Goal: Information Seeking & Learning: Find specific fact

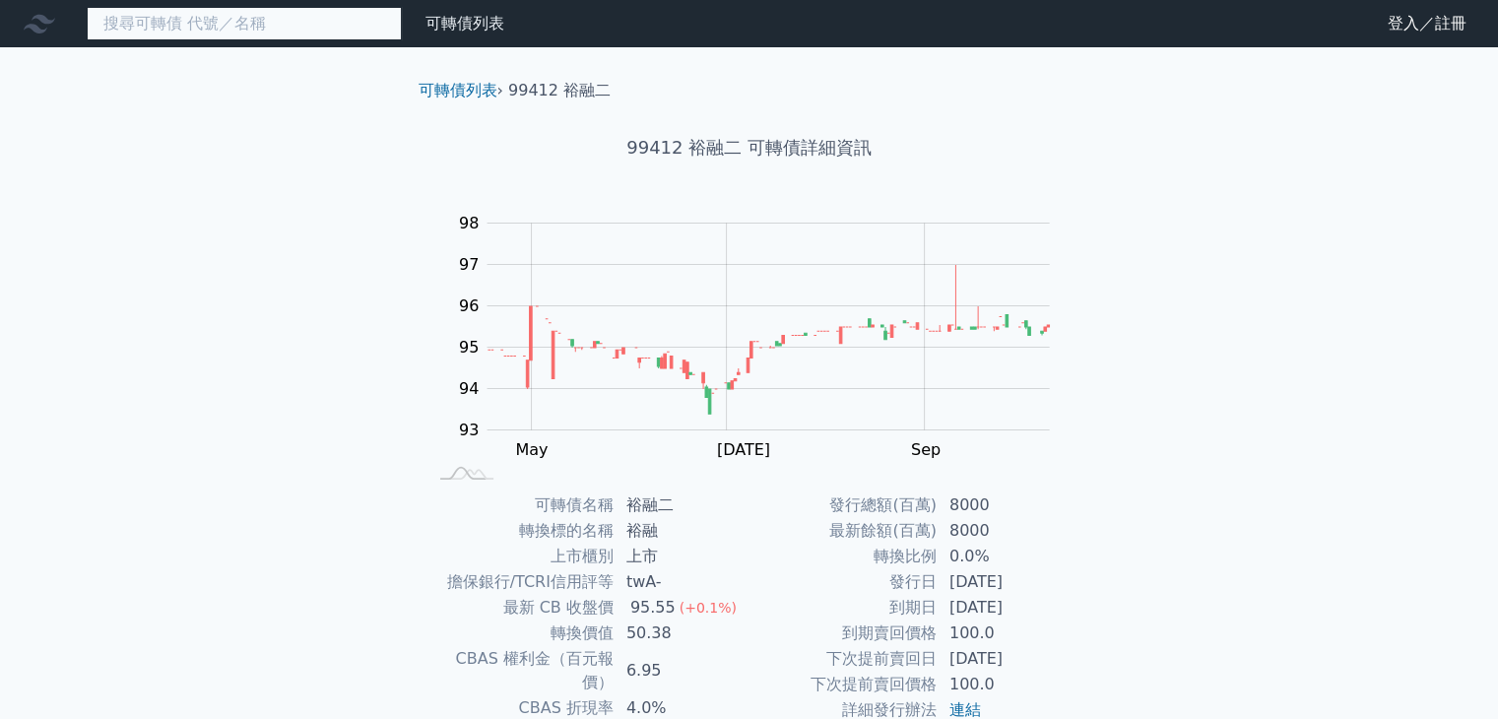
click at [197, 31] on input at bounding box center [244, 23] width 315 height 33
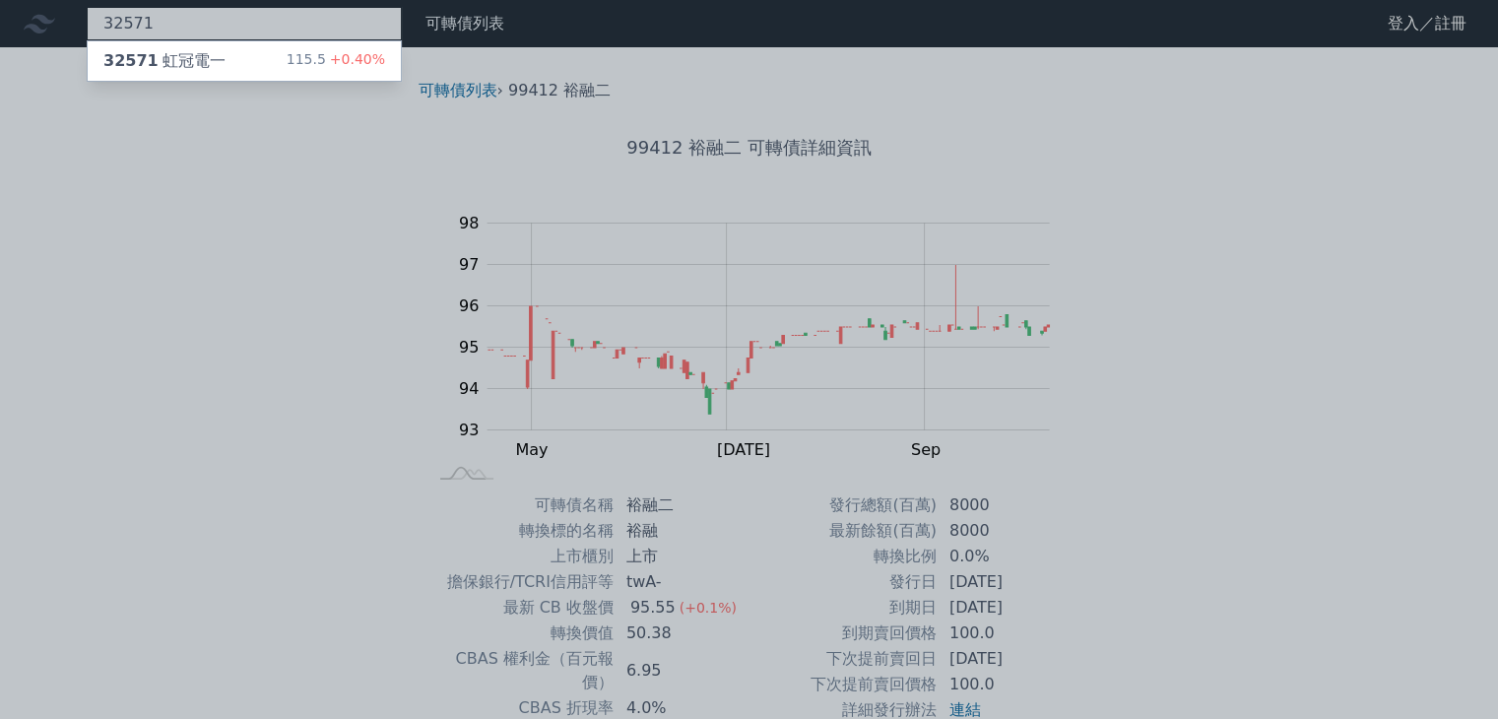
type input "32571"
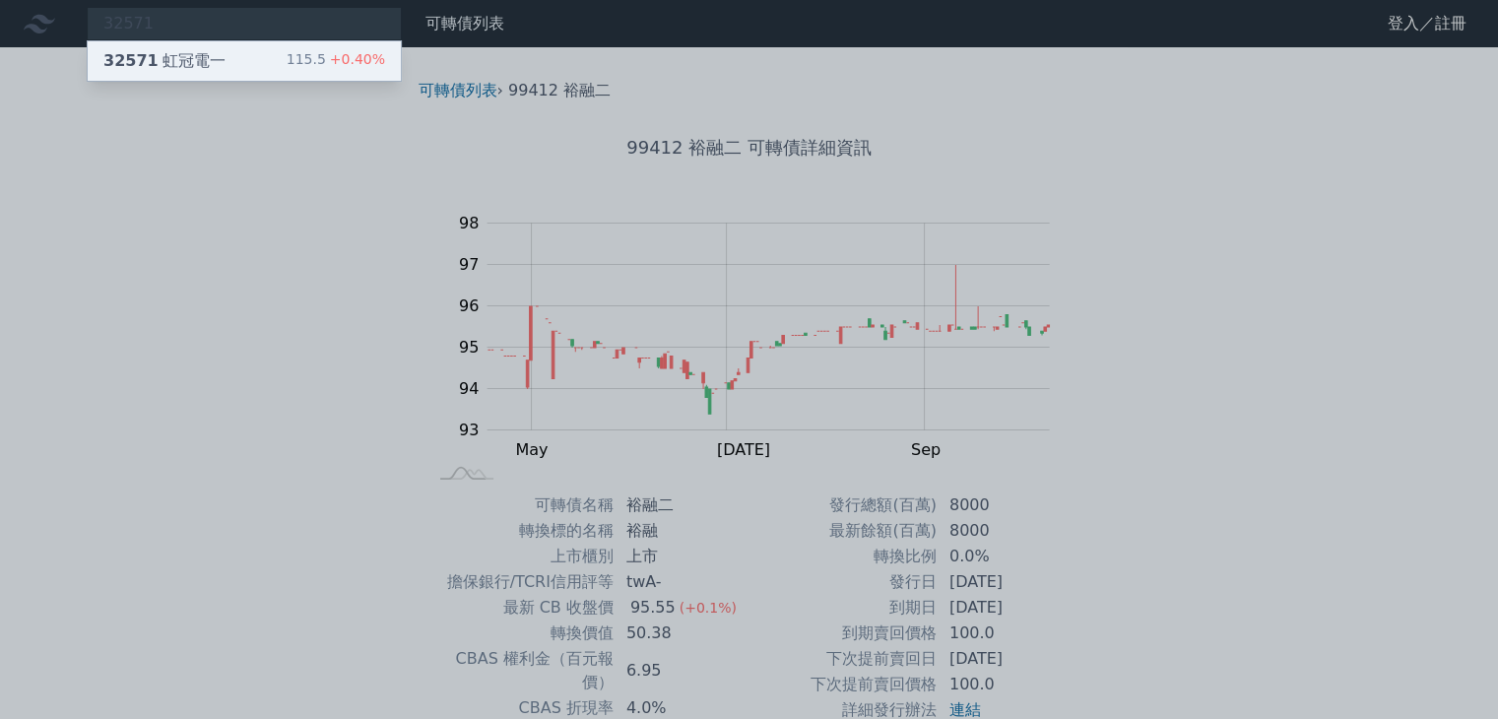
click at [251, 52] on div "32571 虹冠電一 115.5 +0.40%" at bounding box center [244, 60] width 313 height 39
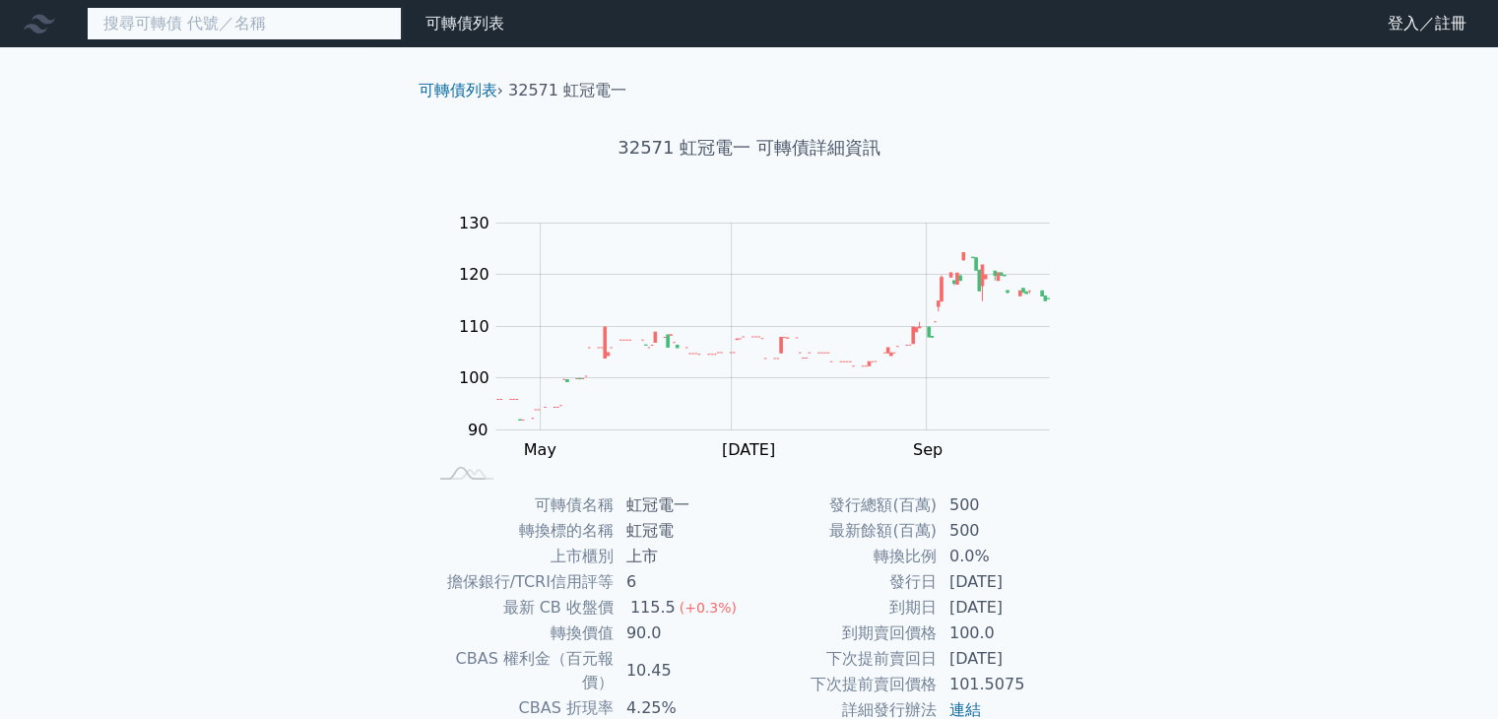
click at [211, 25] on input at bounding box center [244, 23] width 315 height 33
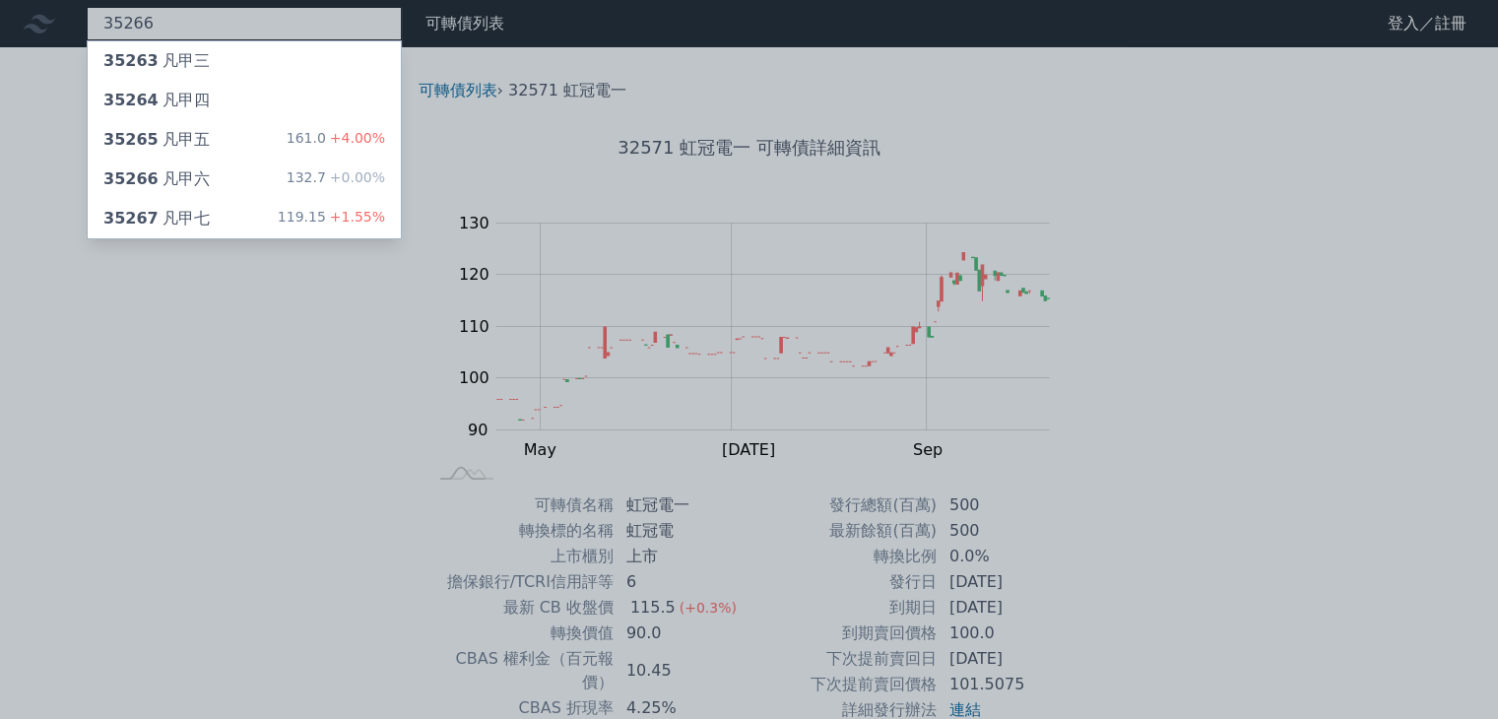
type input "35266"
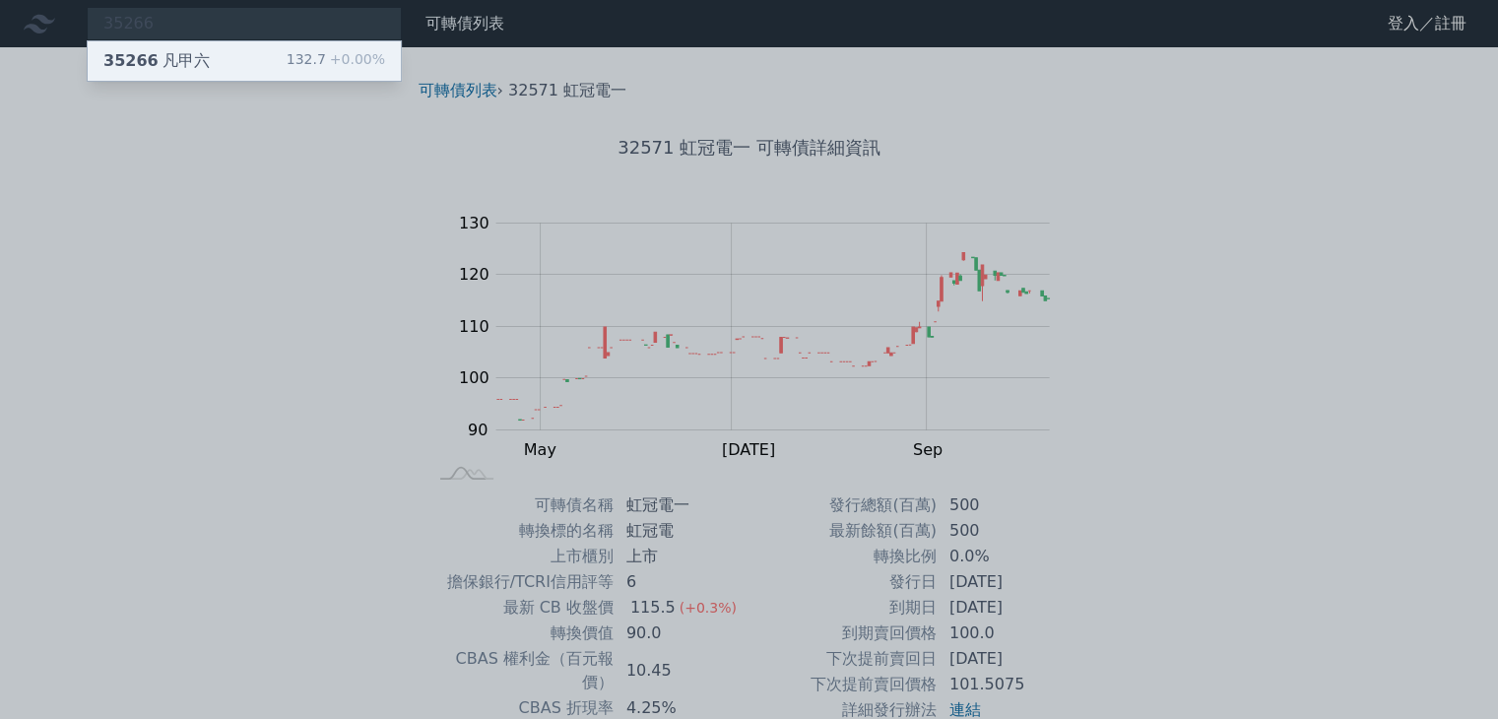
click at [200, 53] on div "35266 凡甲六" at bounding box center [156, 61] width 106 height 24
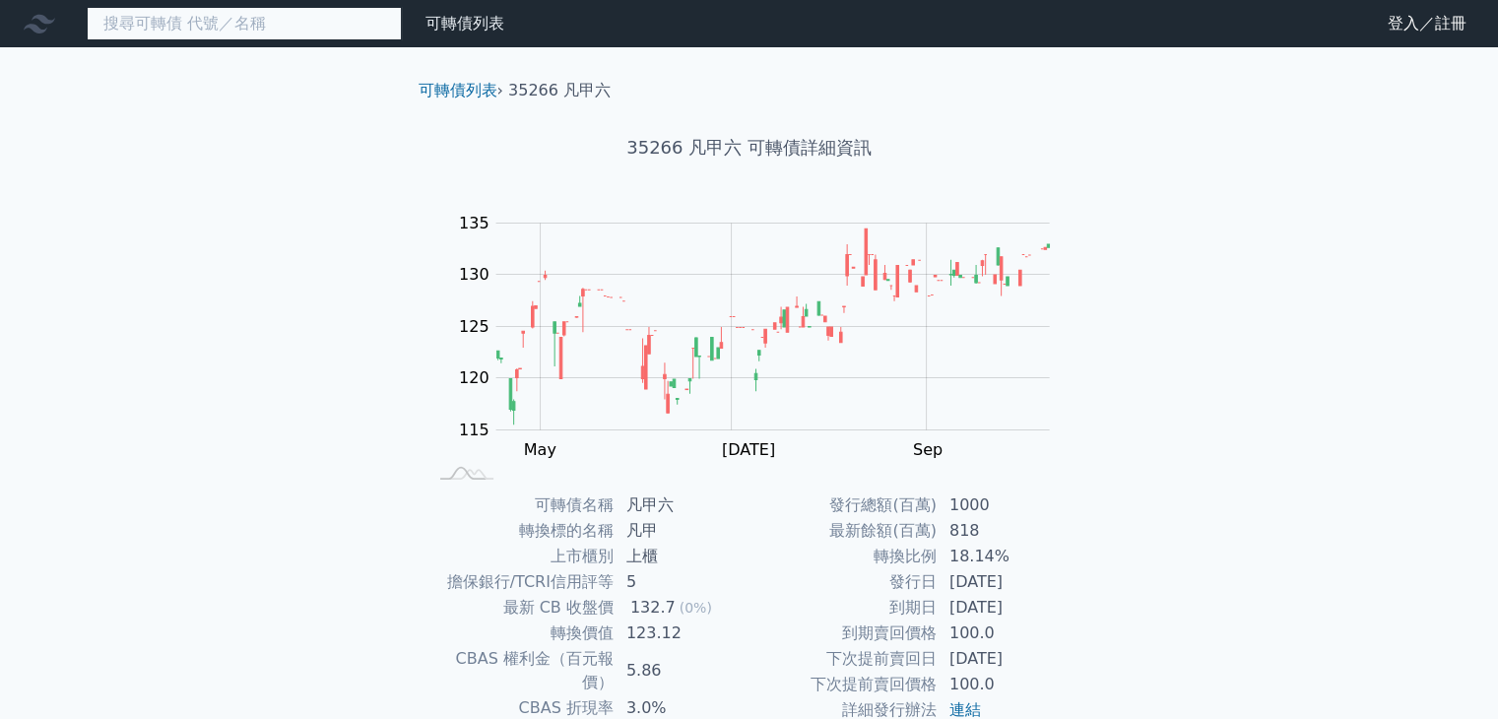
click at [171, 32] on input at bounding box center [244, 23] width 315 height 33
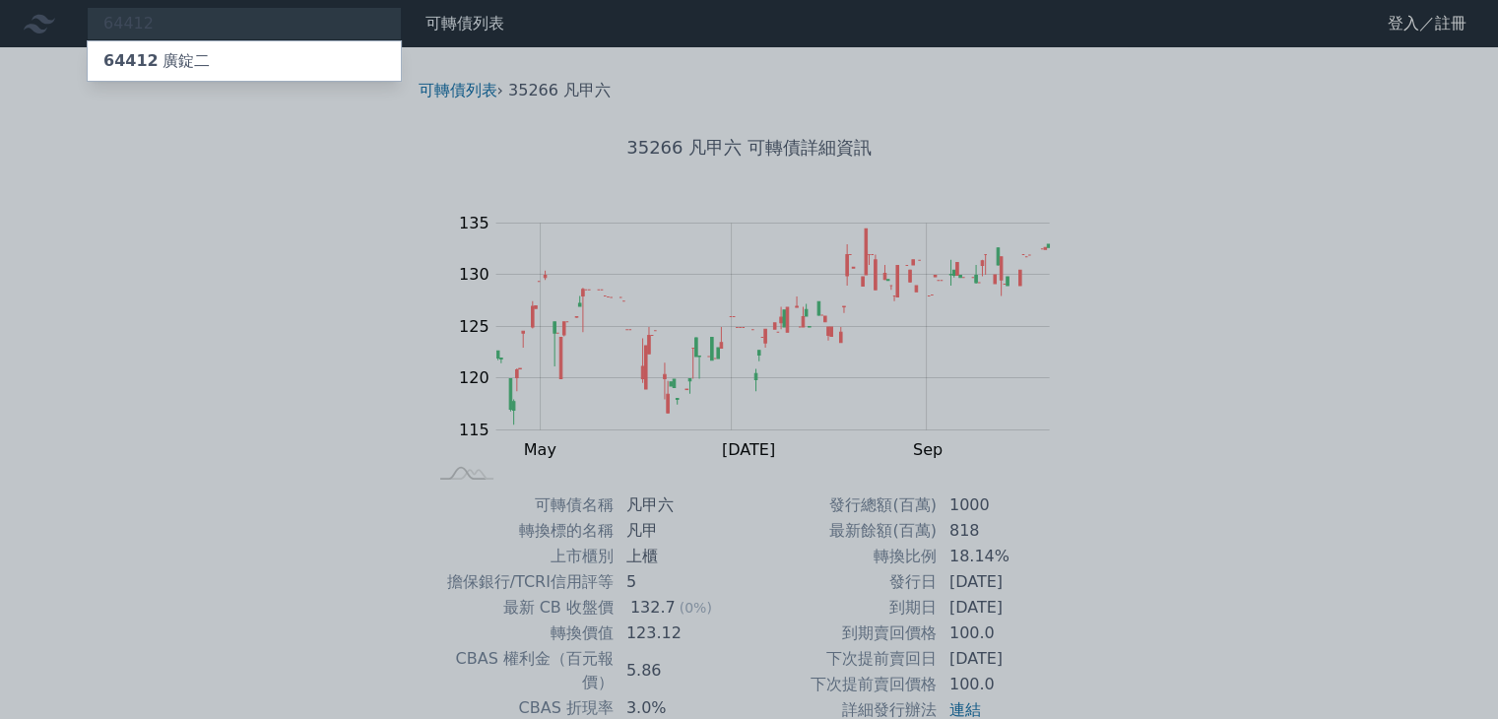
click at [167, 31] on div at bounding box center [749, 359] width 1498 height 719
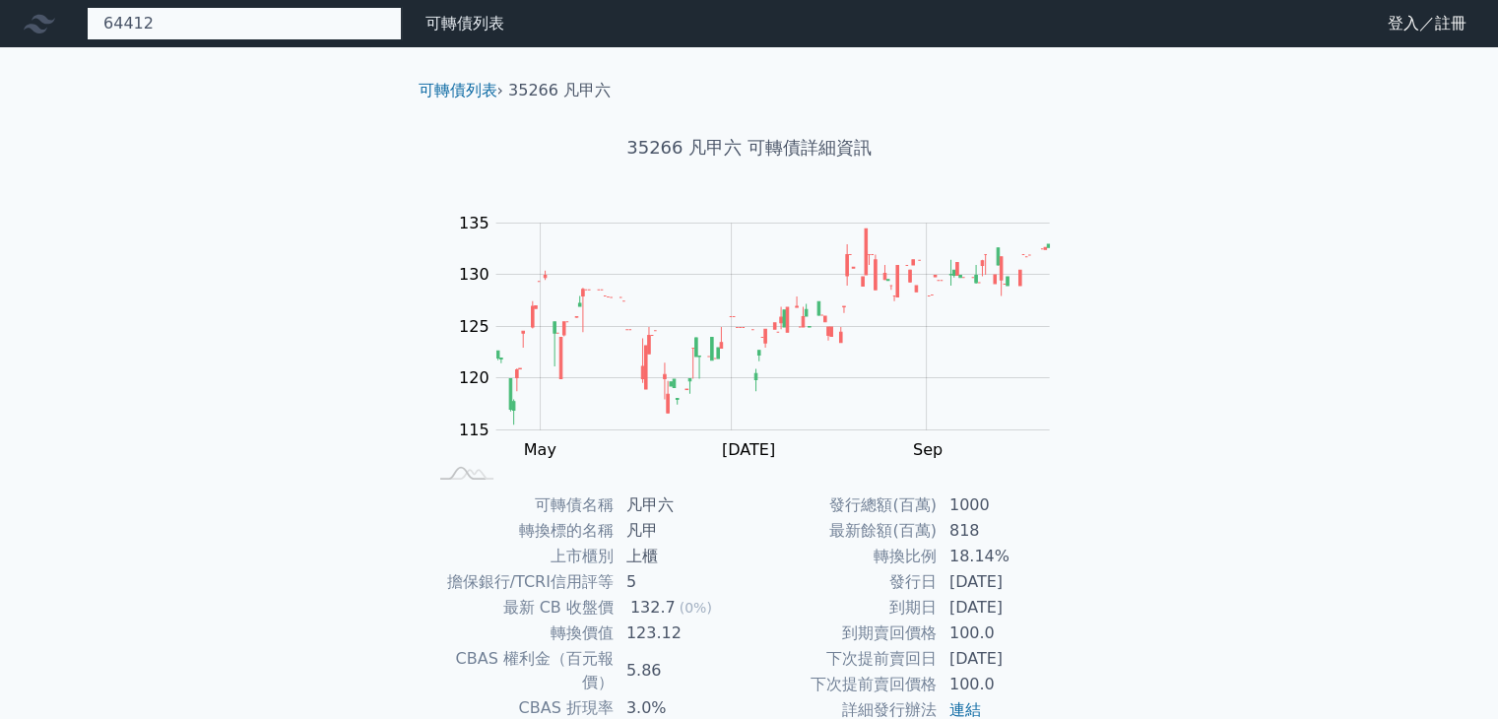
click at [167, 31] on div "64412 64412 廣錠二" at bounding box center [244, 23] width 315 height 33
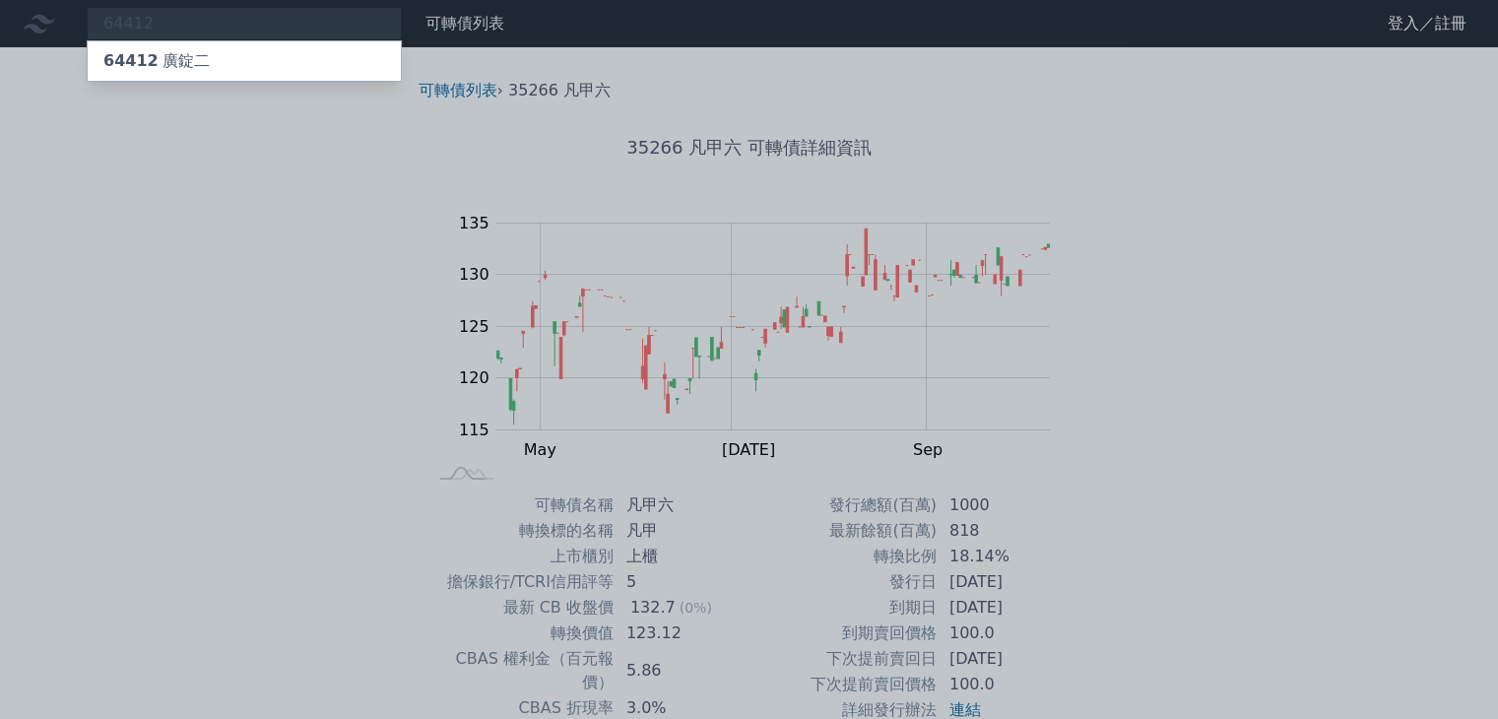
click at [165, 27] on div at bounding box center [749, 359] width 1498 height 719
drag, startPoint x: 165, startPoint y: 27, endPoint x: 68, endPoint y: 35, distance: 97.9
click at [87, 35] on div "64412 64412 廣錠二" at bounding box center [244, 23] width 315 height 33
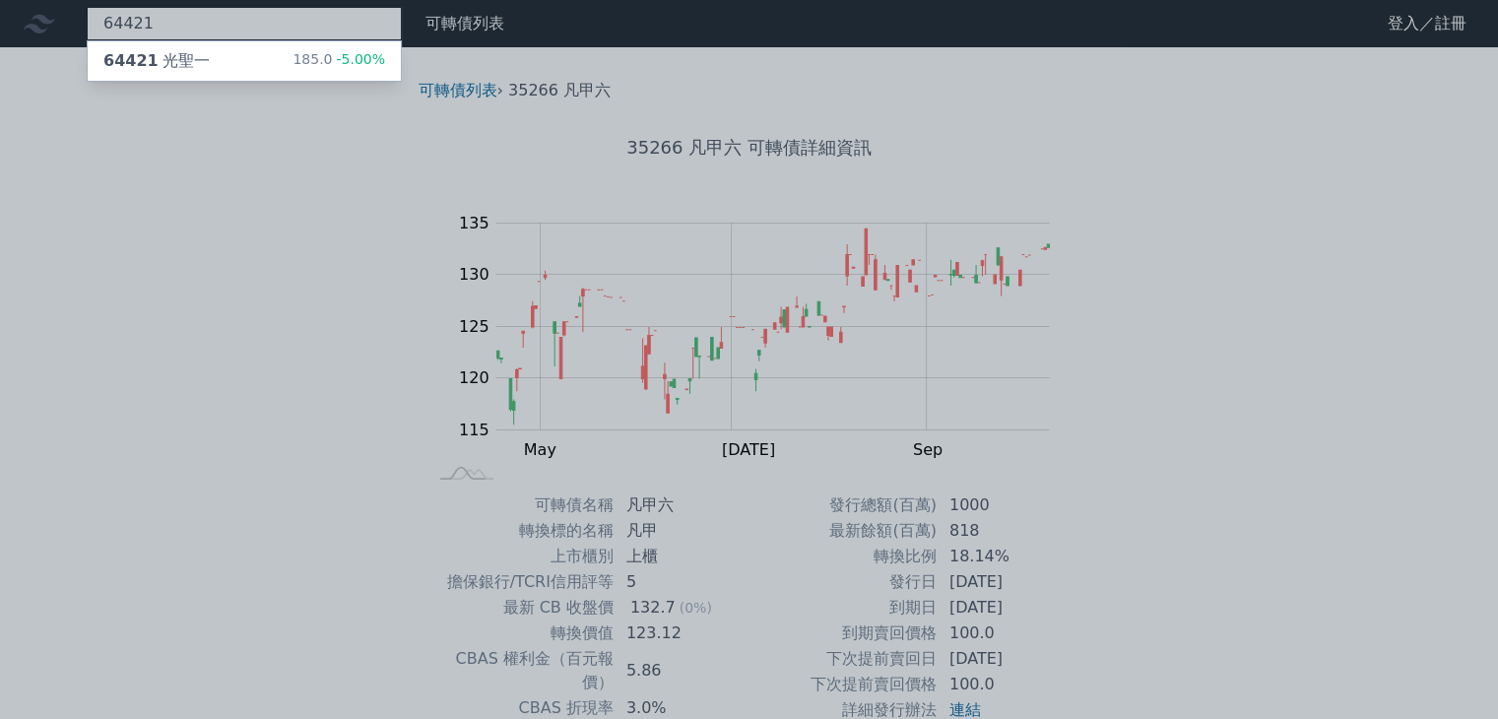
type input "64421"
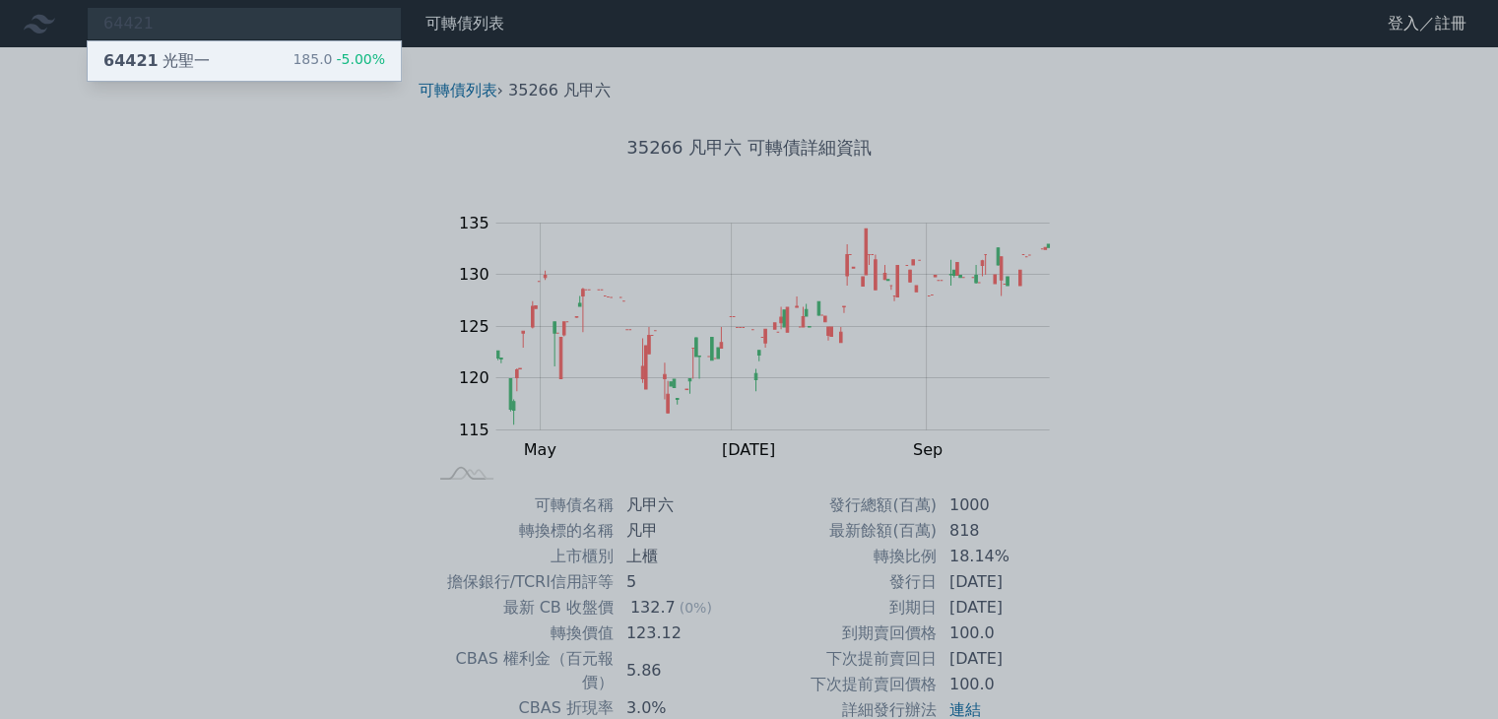
click at [110, 67] on span "64421" at bounding box center [130, 60] width 55 height 19
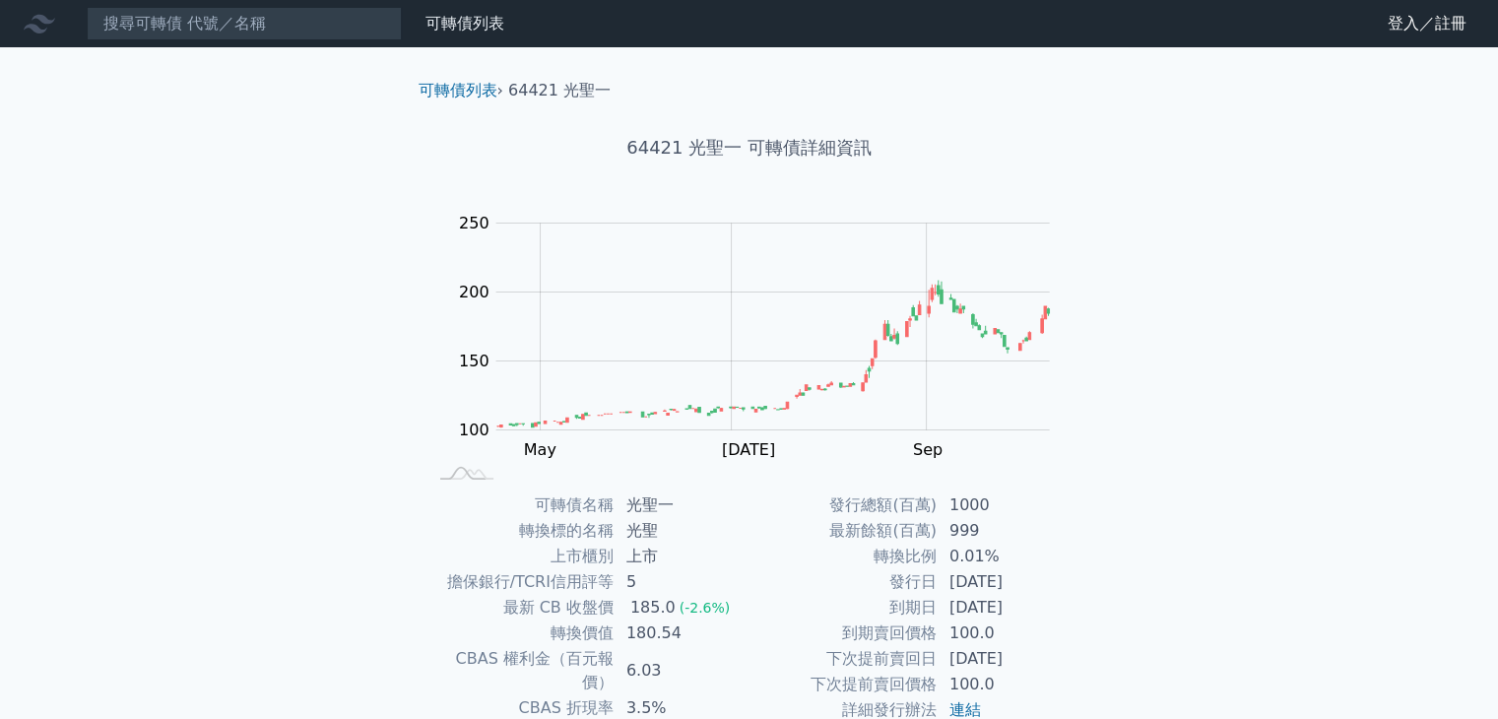
click at [1050, 318] on rect at bounding box center [749, 347] width 630 height 276
click at [150, 24] on input at bounding box center [244, 23] width 315 height 33
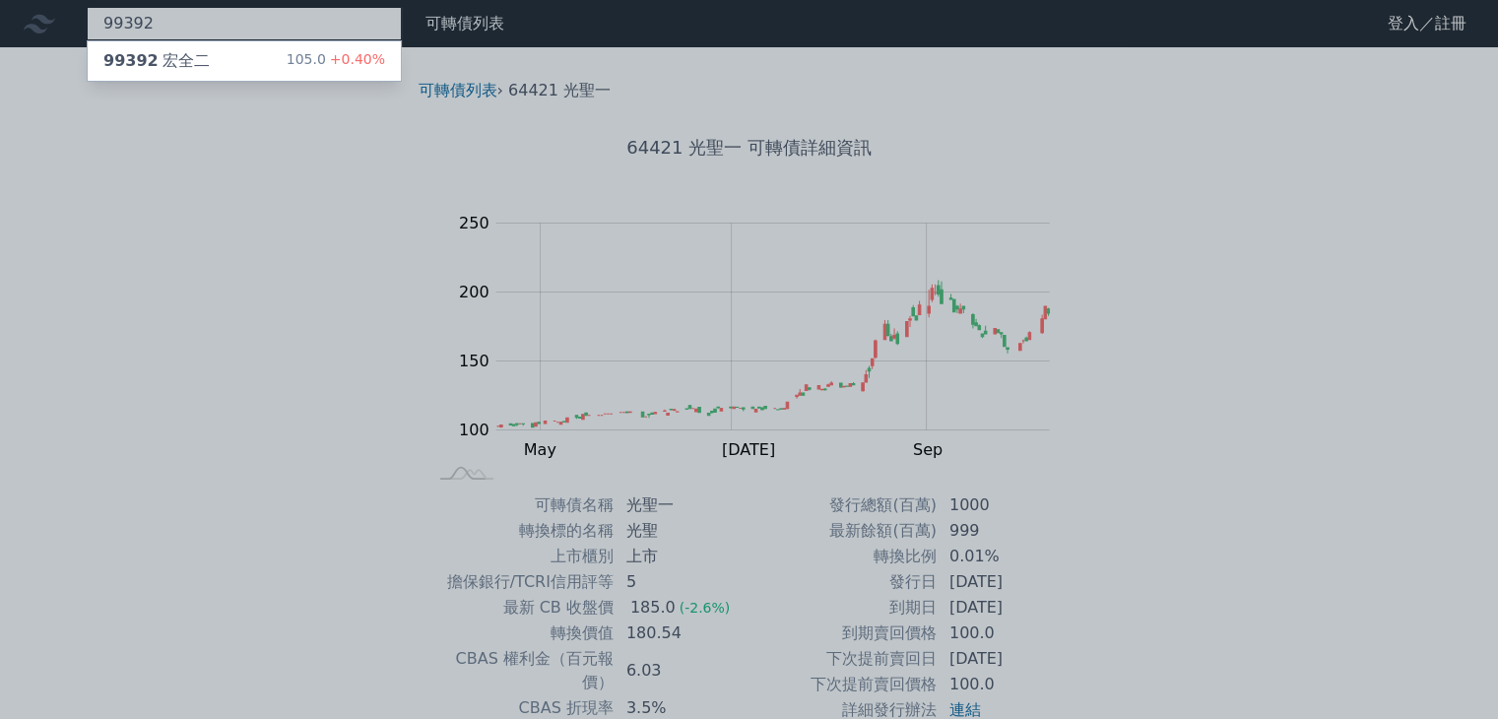
type input "99392"
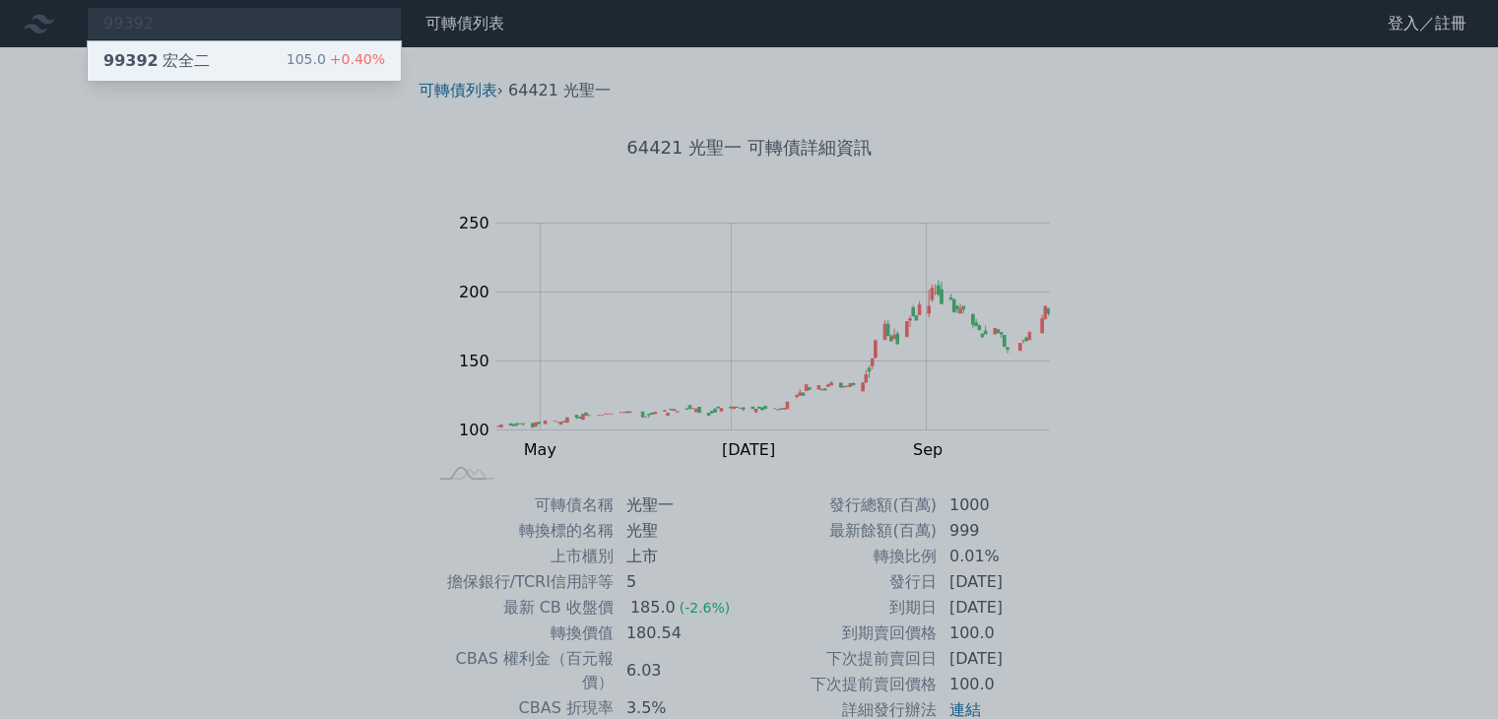
click at [150, 52] on div "99392 宏全二" at bounding box center [156, 61] width 106 height 24
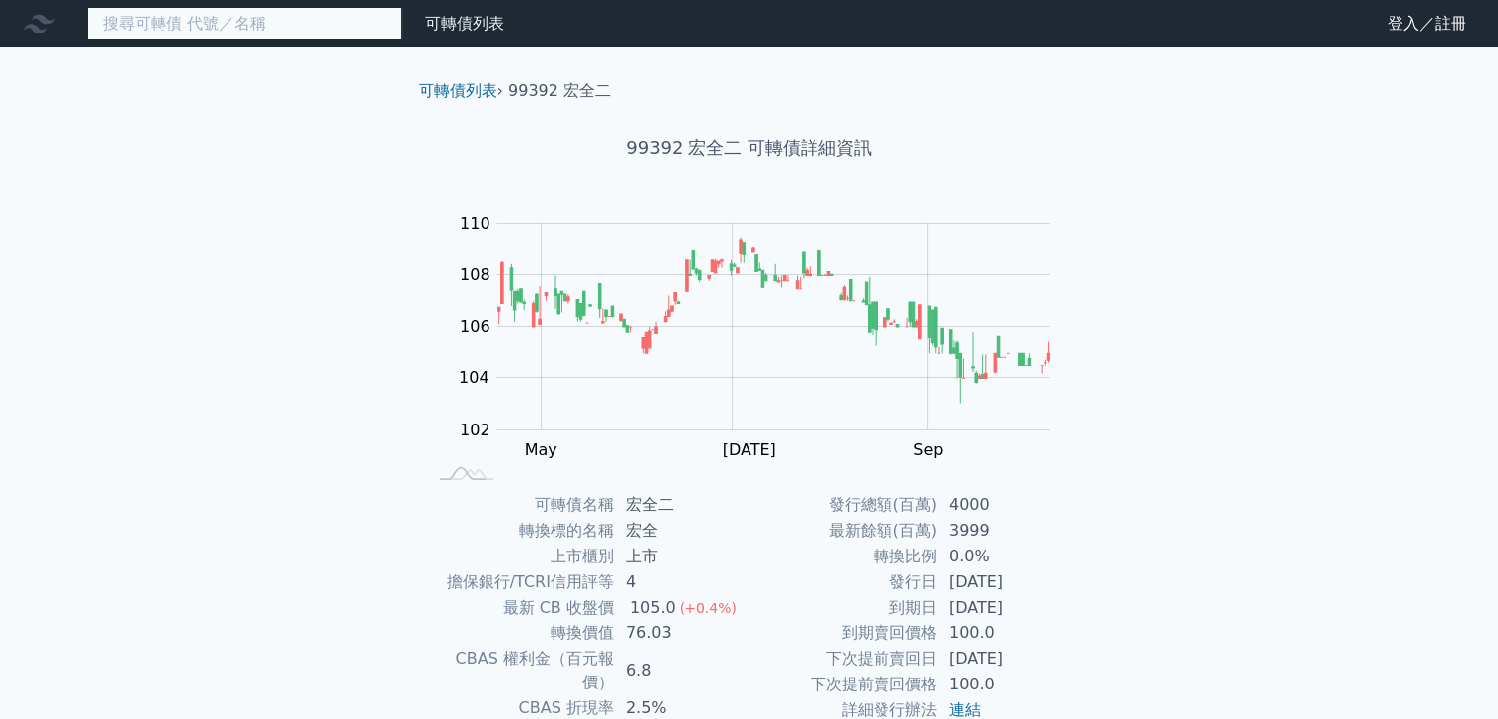
click at [190, 30] on input at bounding box center [244, 23] width 315 height 33
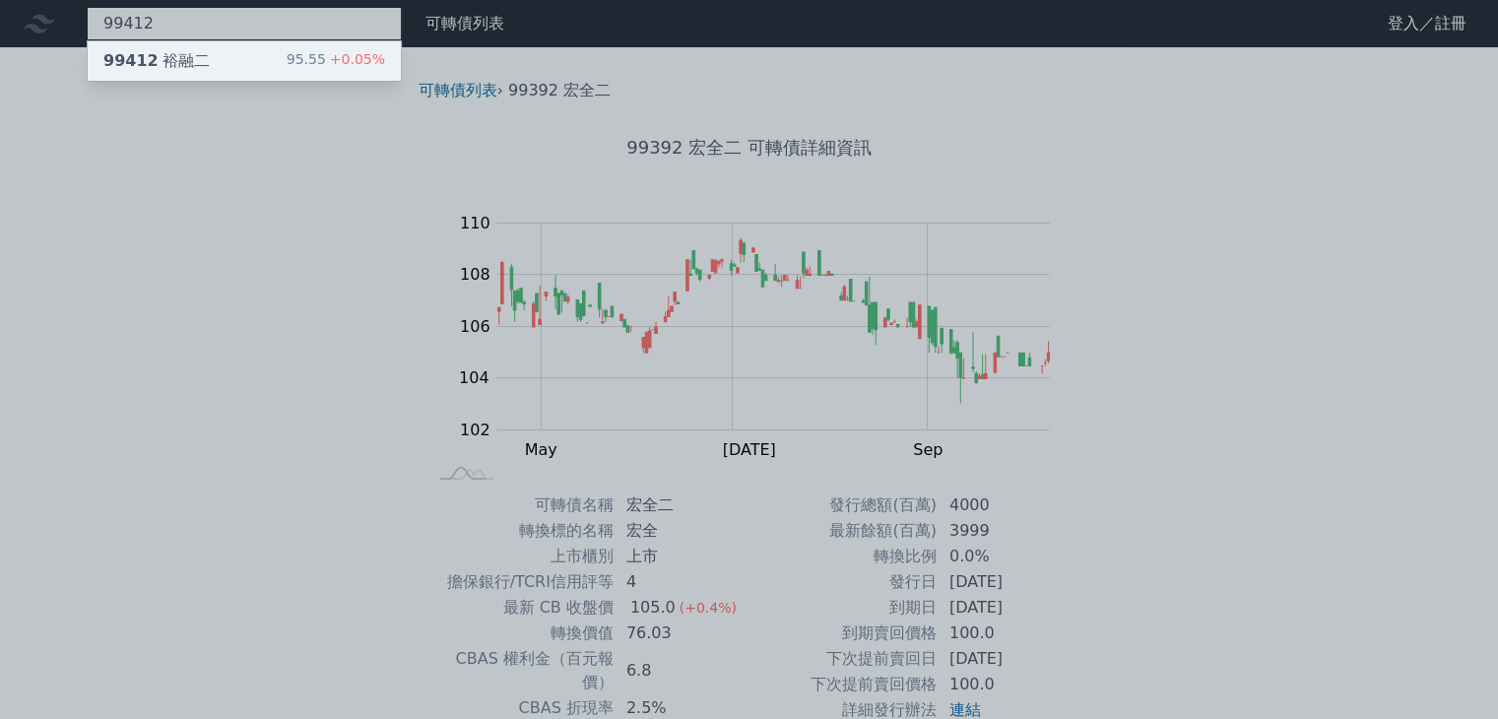
type input "99412"
click at [179, 70] on div "99412 裕融二" at bounding box center [156, 61] width 106 height 24
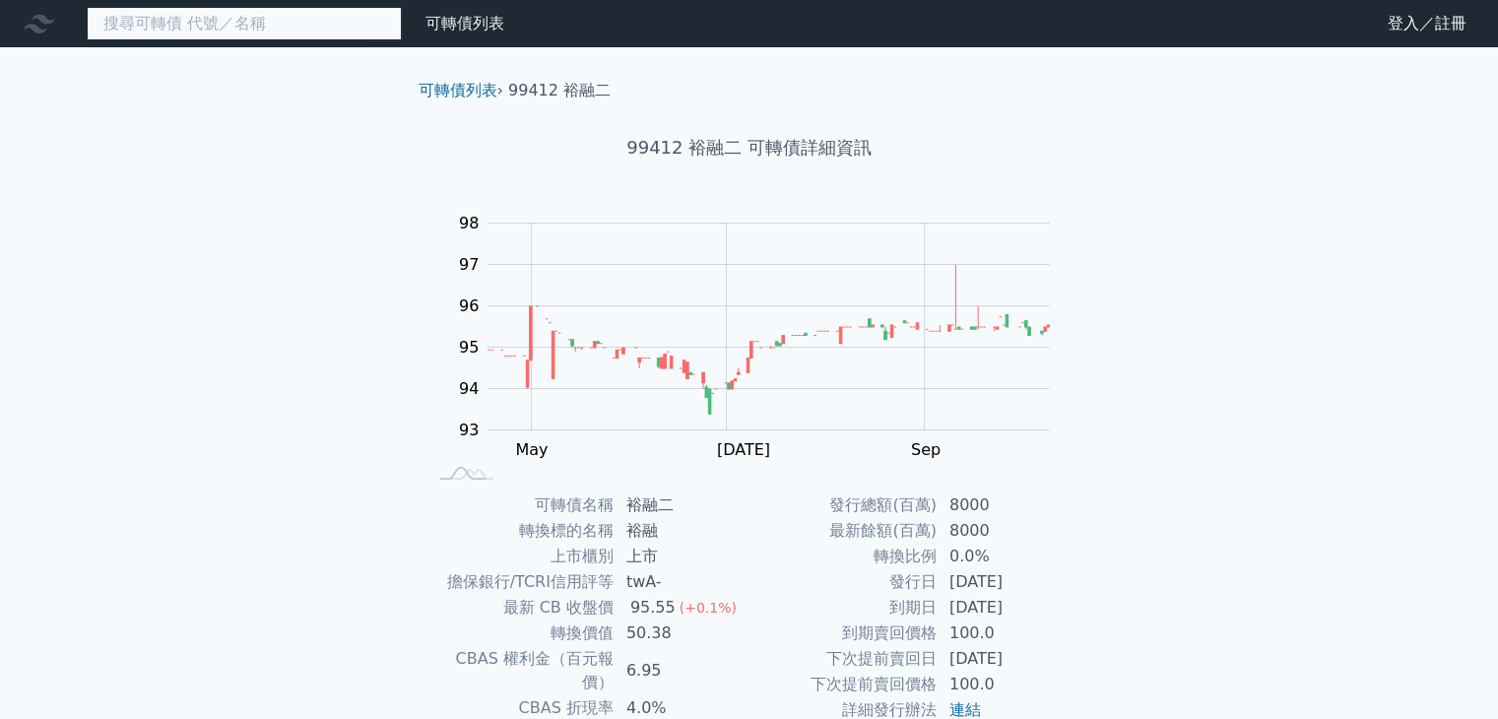
click at [136, 28] on input at bounding box center [244, 23] width 315 height 33
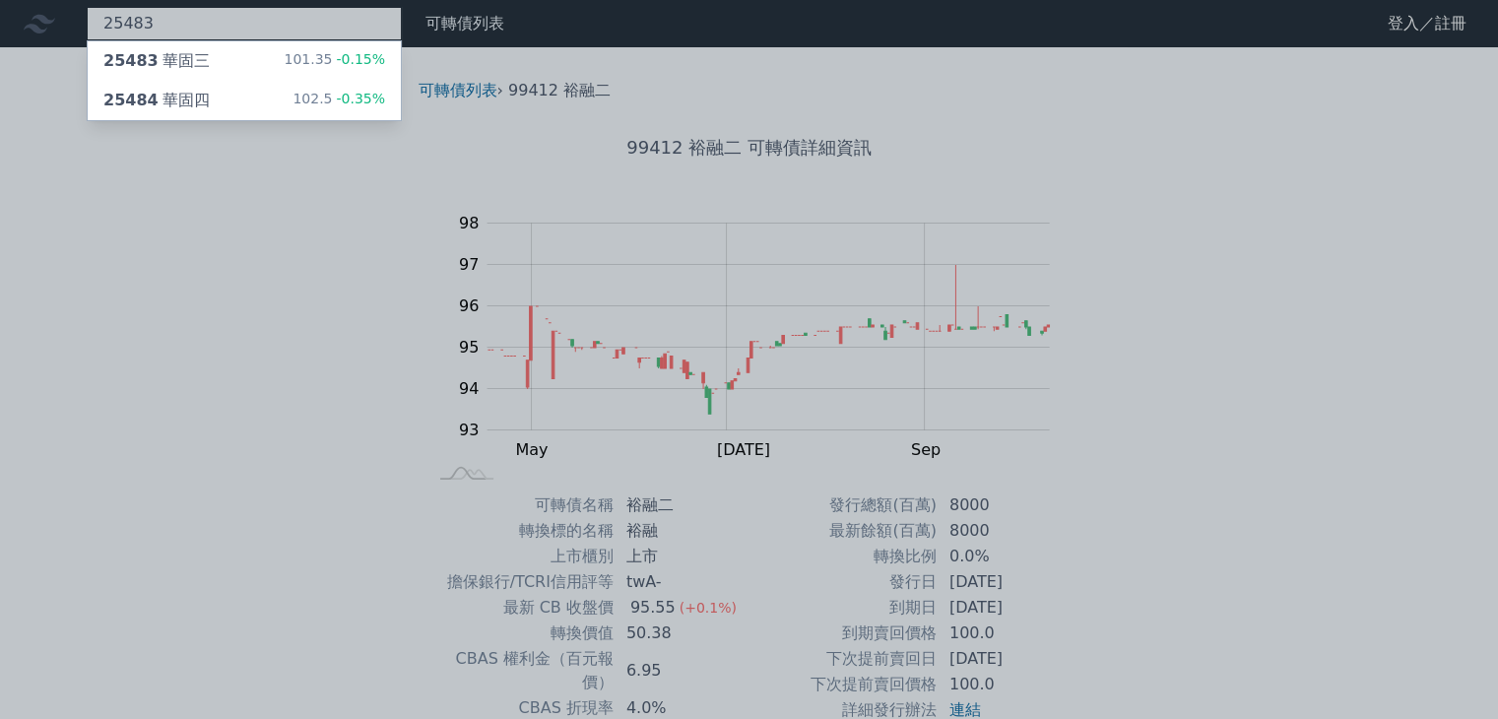
type input "25483"
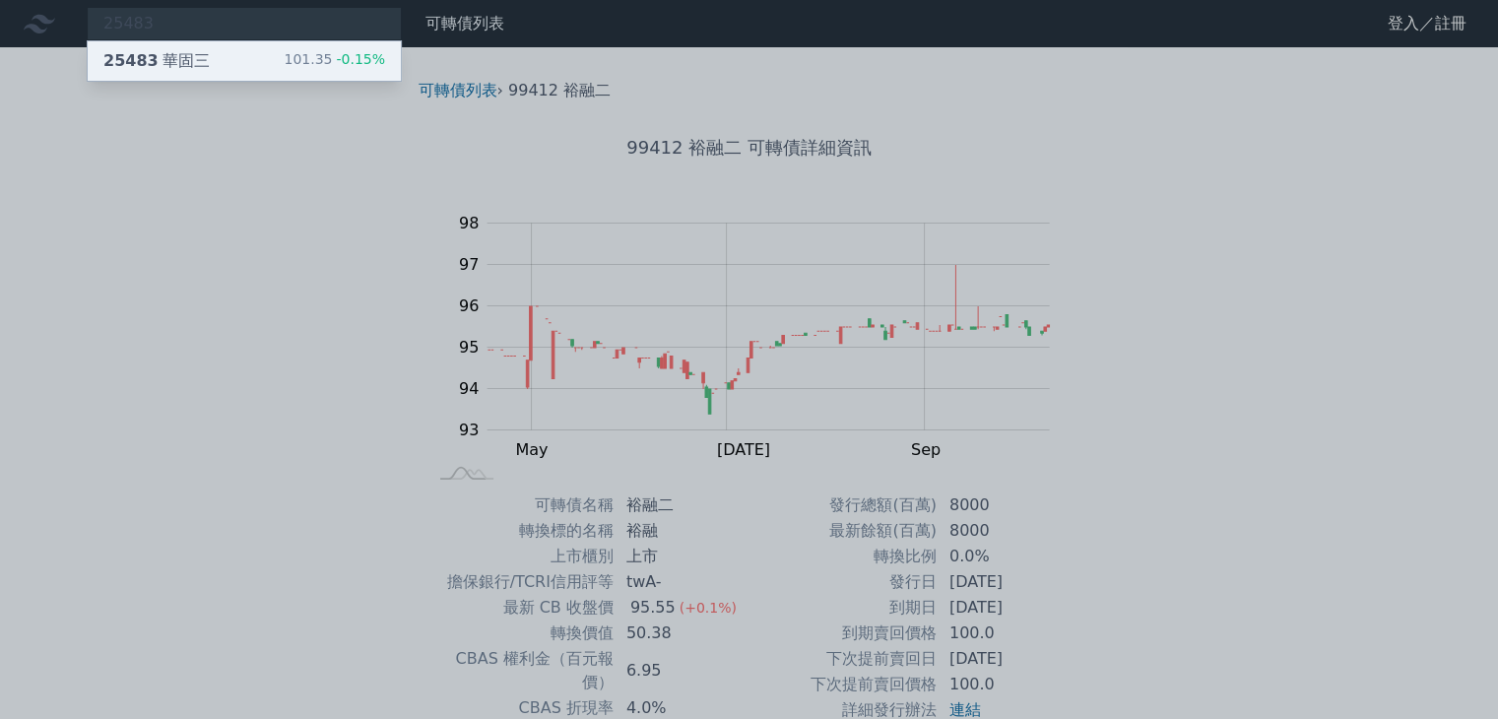
click at [131, 52] on span "25483" at bounding box center [130, 60] width 55 height 19
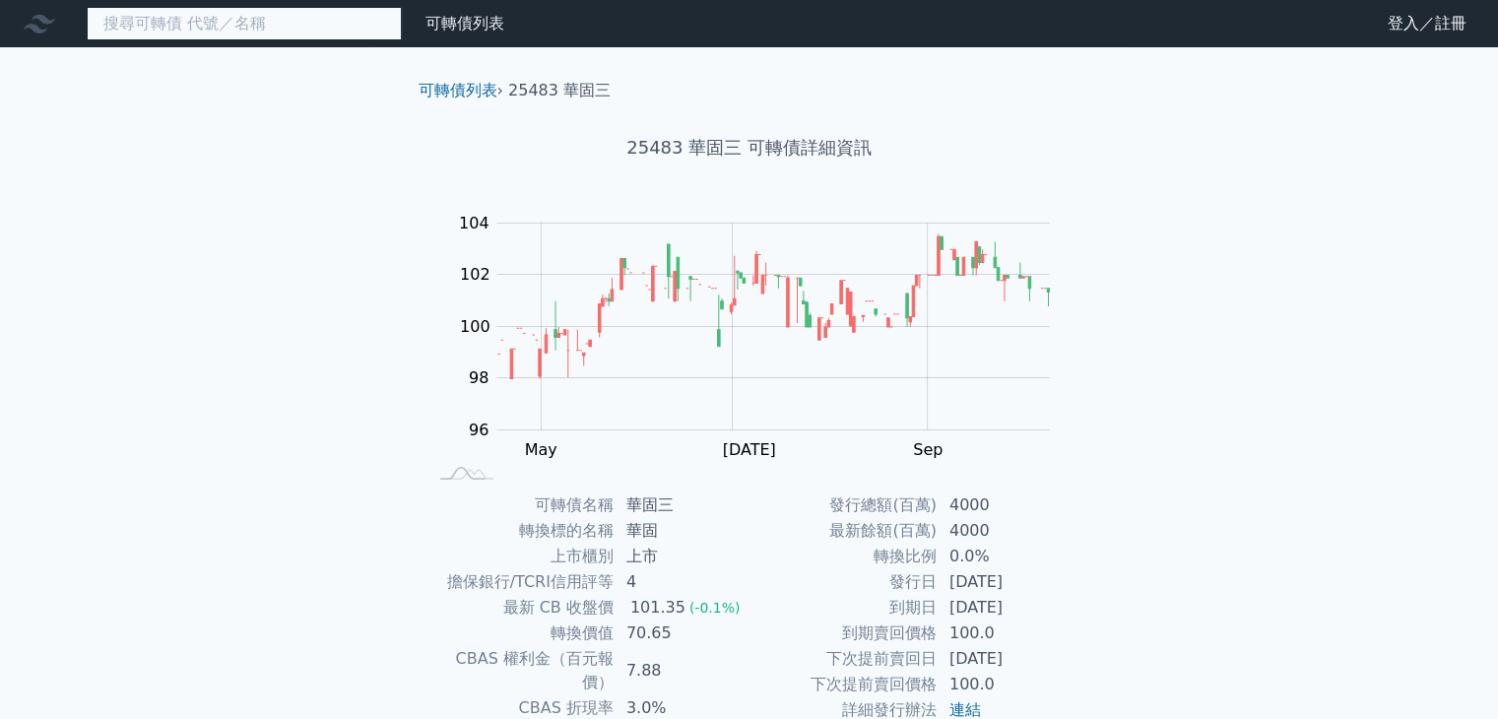
click at [225, 16] on input at bounding box center [244, 23] width 315 height 33
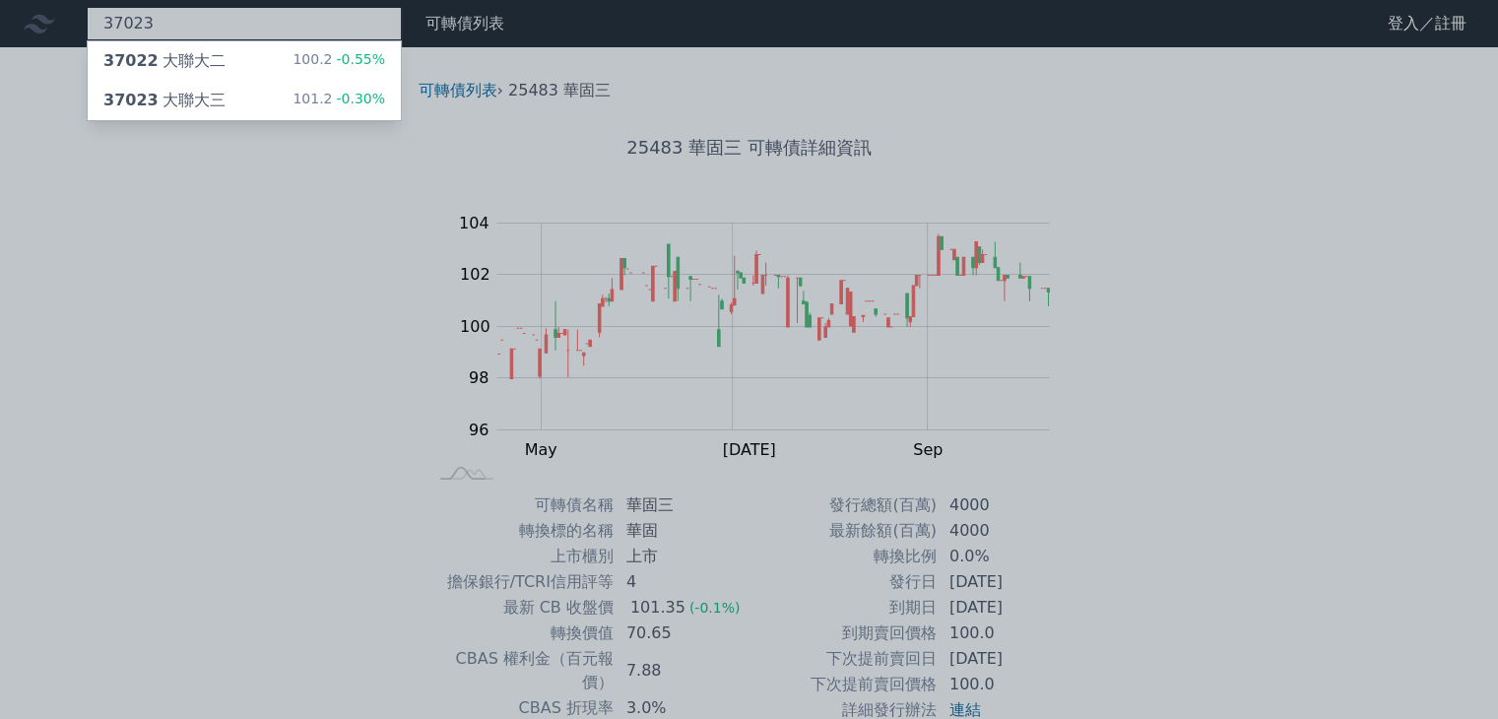
type input "37023"
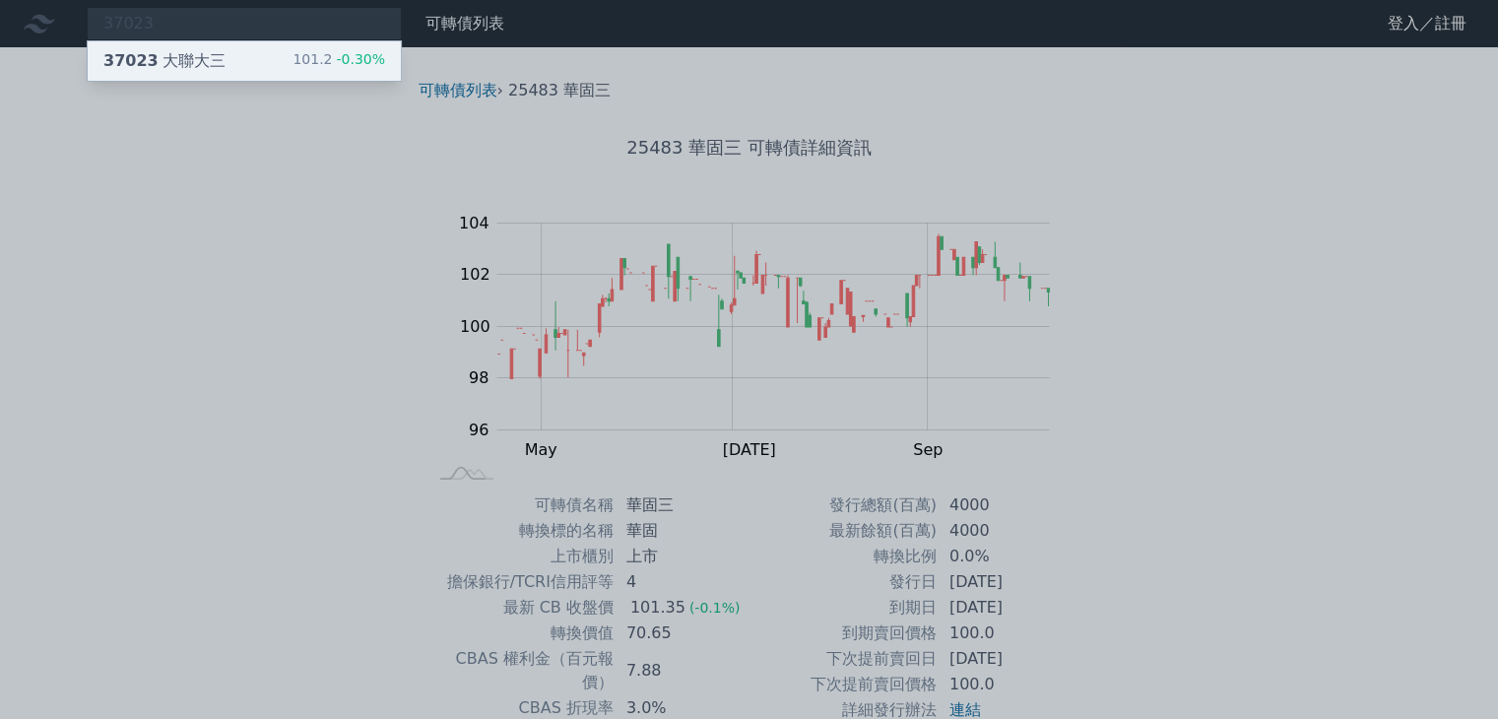
click at [208, 59] on div "37023 大聯大三" at bounding box center [164, 61] width 122 height 24
